Goal: Find specific page/section: Find specific page/section

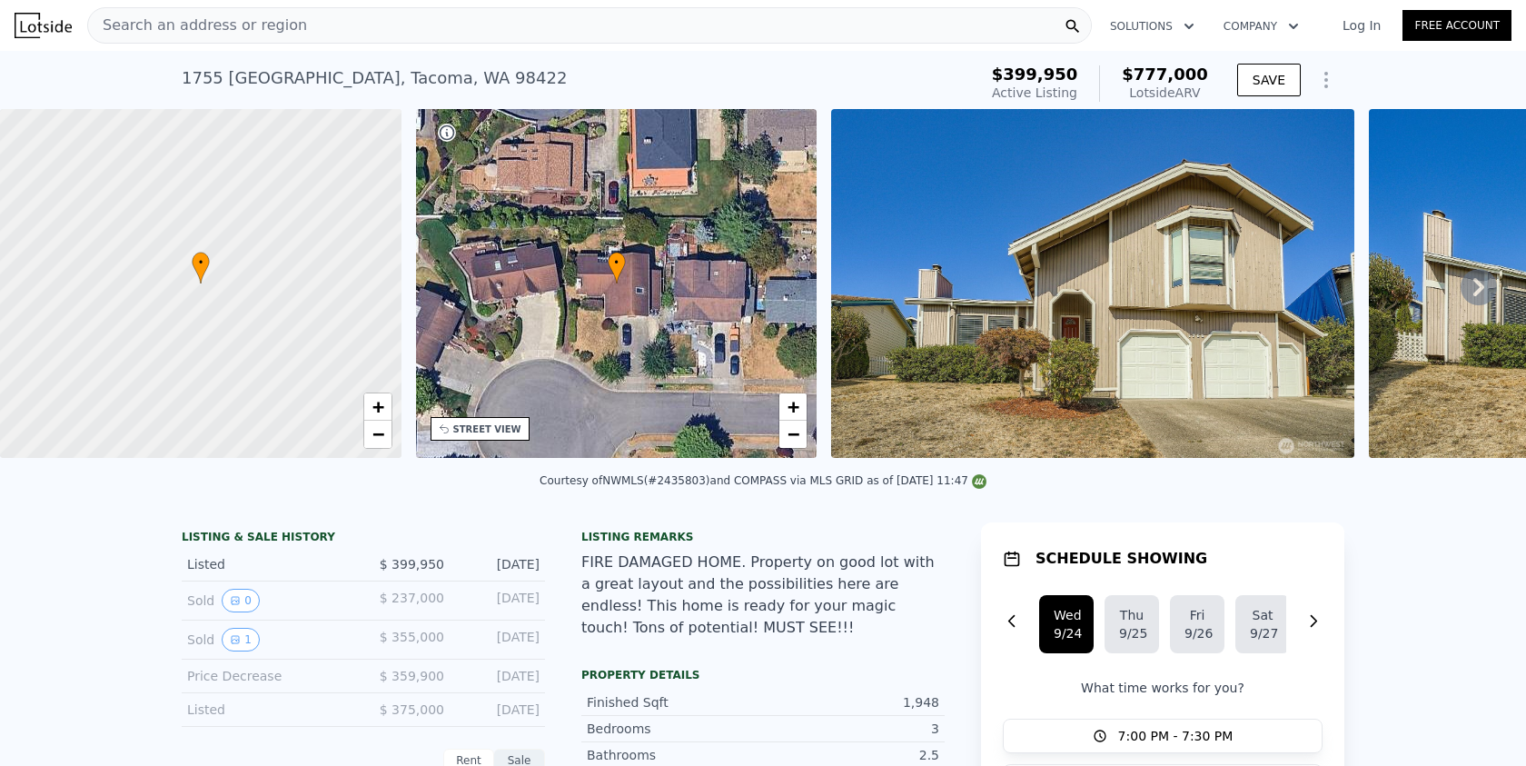
click at [28, 31] on img at bounding box center [43, 25] width 57 height 25
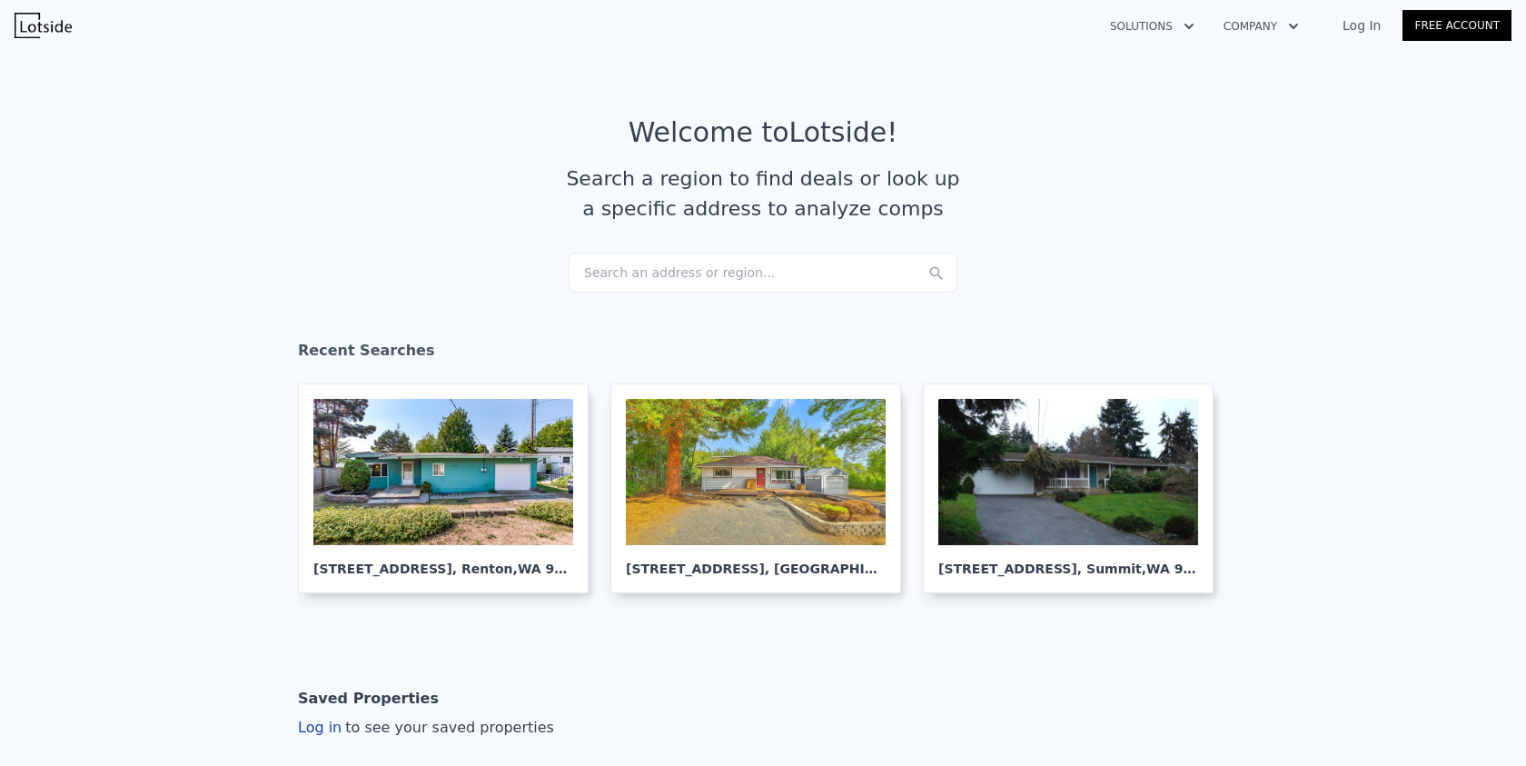
click at [677, 269] on div "Search an address or region..." at bounding box center [763, 273] width 389 height 40
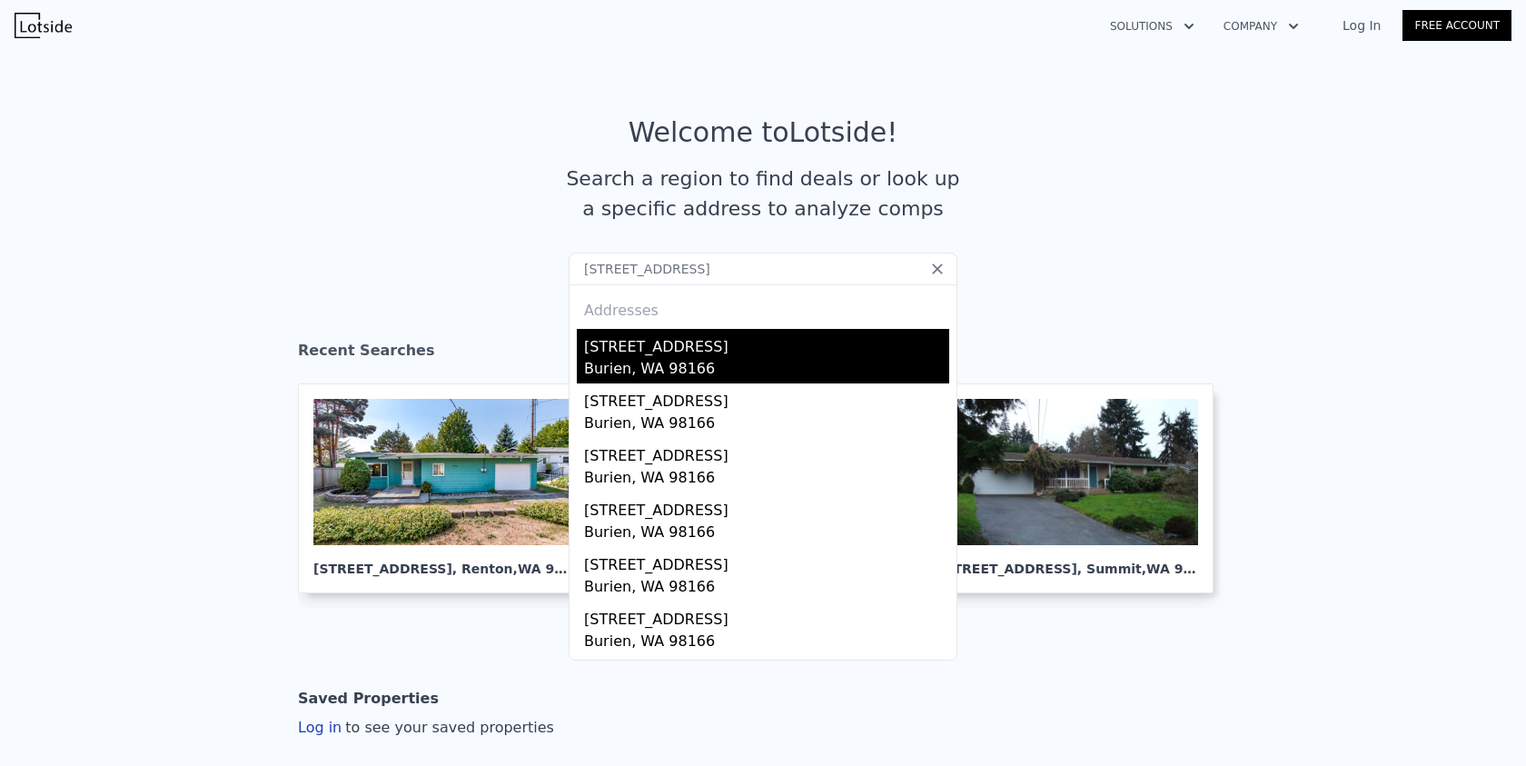
type input "[STREET_ADDRESS]"
click at [750, 371] on div "Burien, WA 98166" at bounding box center [766, 370] width 365 height 25
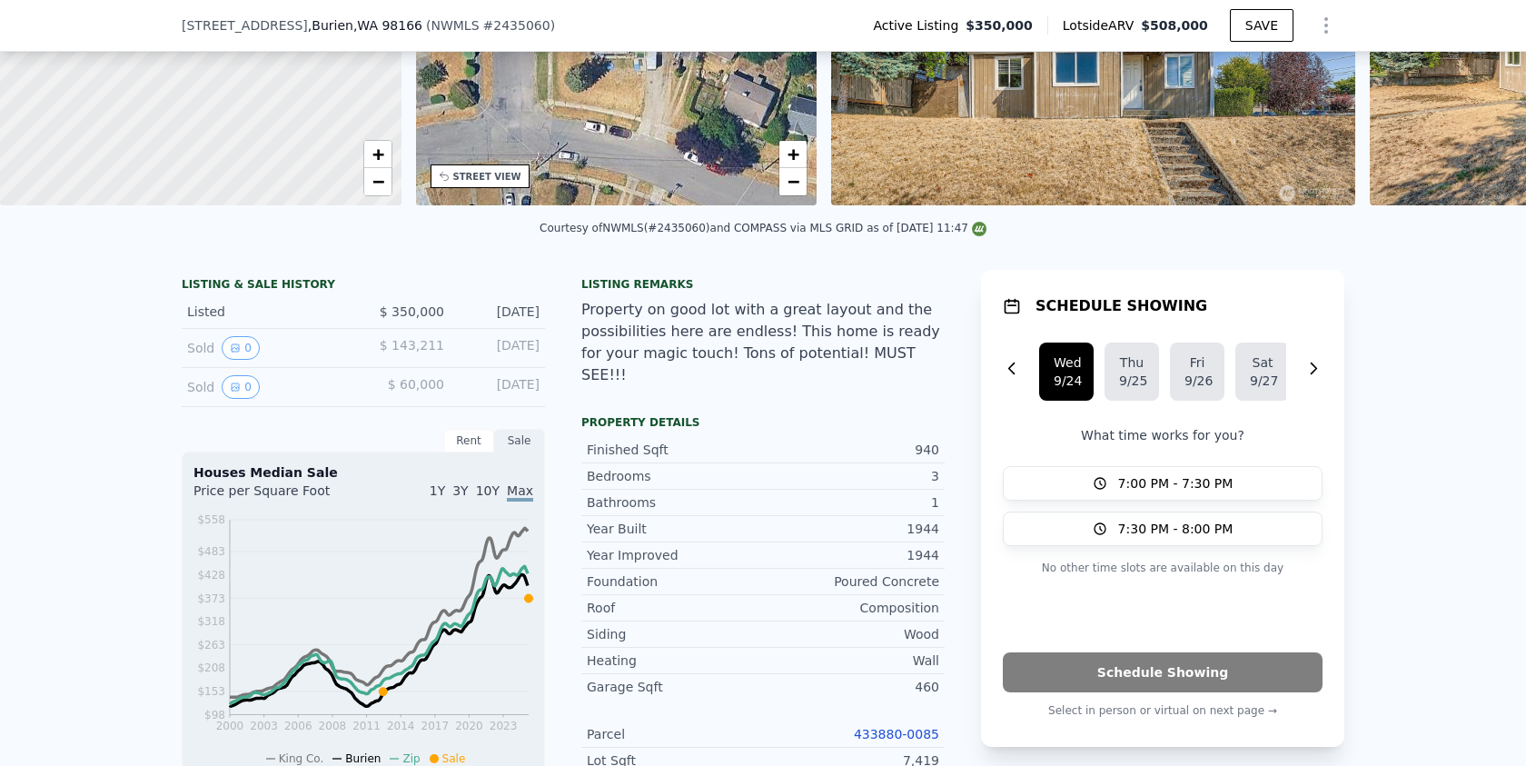
scroll to position [83, 0]
